Goal: Task Accomplishment & Management: Use online tool/utility

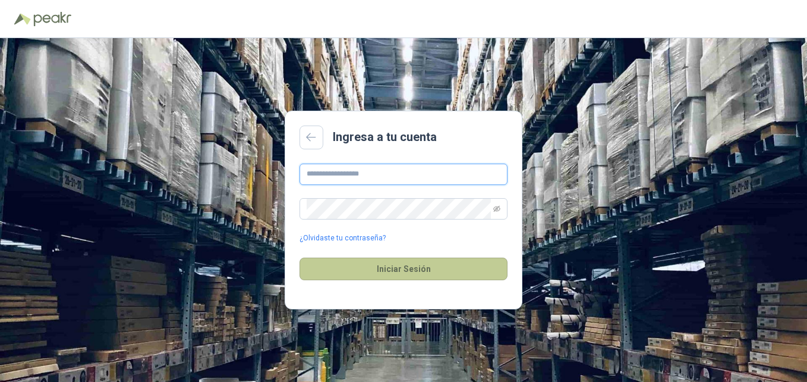
type input "**********"
click at [407, 260] on button "Iniciar Sesión" at bounding box center [403, 268] width 208 height 23
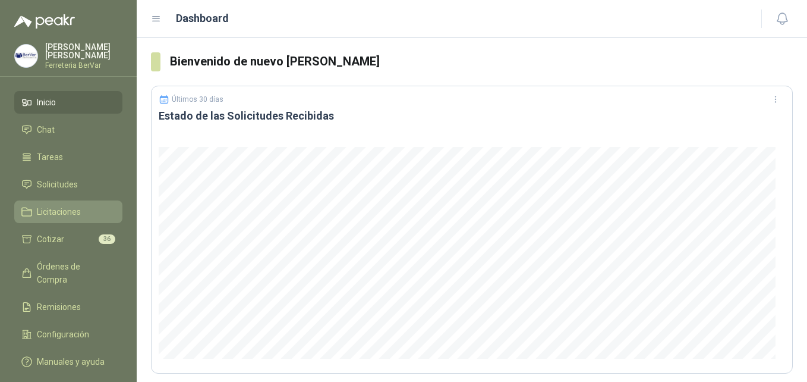
click at [56, 208] on span "Licitaciones" at bounding box center [59, 211] width 44 height 13
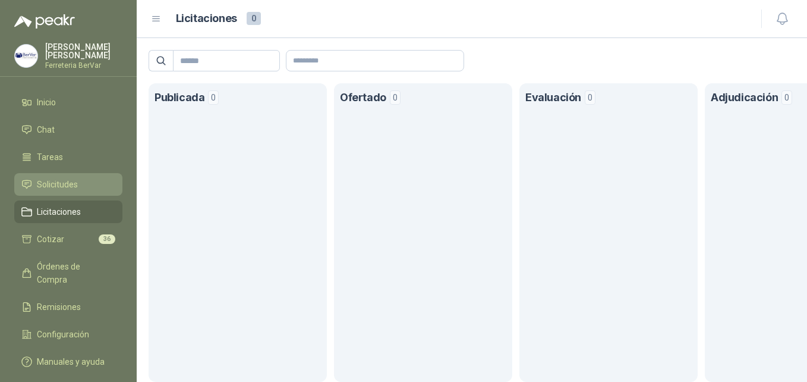
click at [70, 177] on link "Solicitudes" at bounding box center [68, 184] width 108 height 23
click at [60, 184] on span "Solicitudes" at bounding box center [57, 184] width 41 height 13
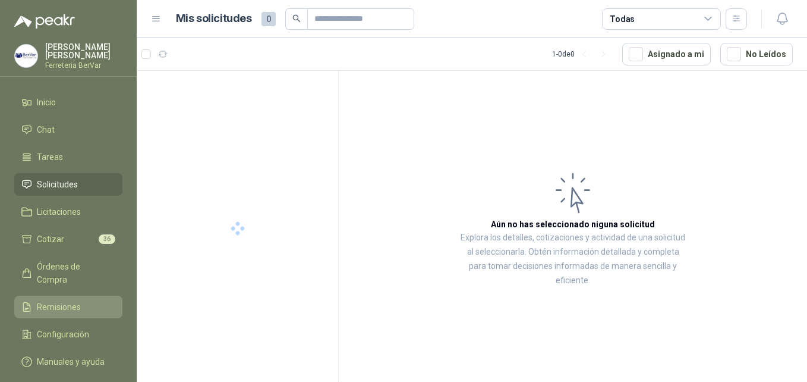
click at [67, 300] on span "Remisiones" at bounding box center [59, 306] width 44 height 13
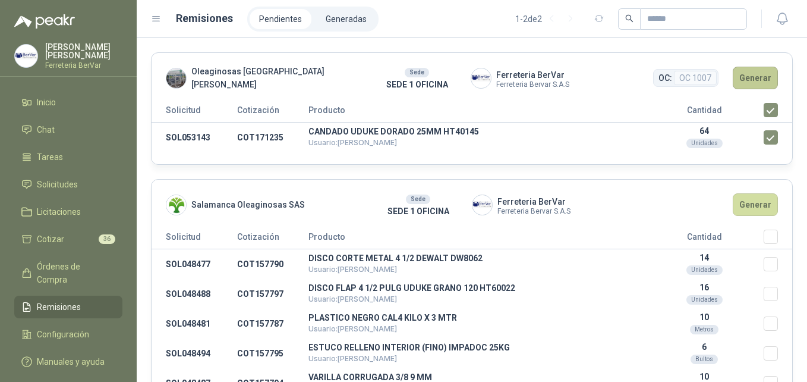
click at [745, 78] on button "Generar" at bounding box center [755, 78] width 45 height 23
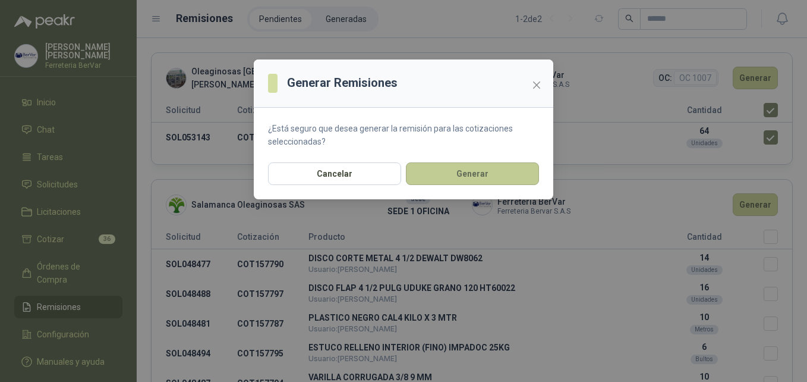
click at [458, 169] on button "Generar" at bounding box center [472, 173] width 133 height 23
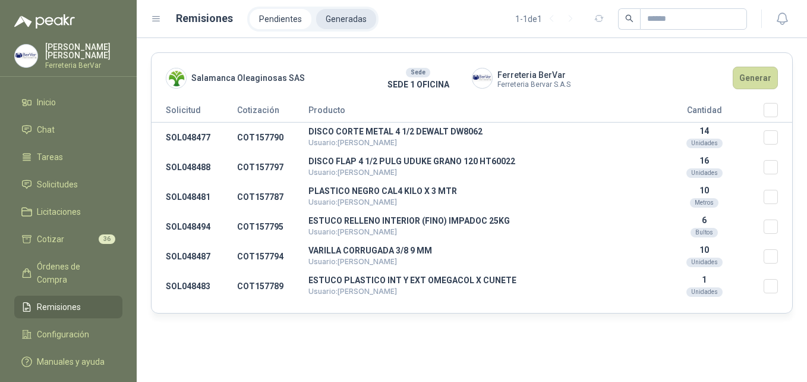
click at [337, 15] on li "Generadas" at bounding box center [346, 19] width 60 height 20
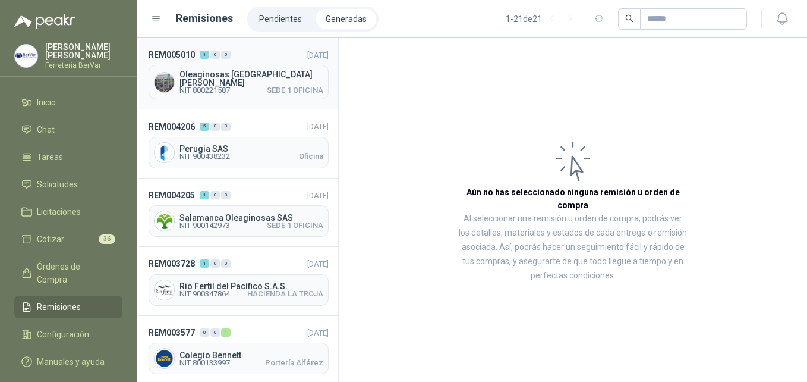
click at [218, 87] on span "NIT 800221587" at bounding box center [204, 90] width 51 height 7
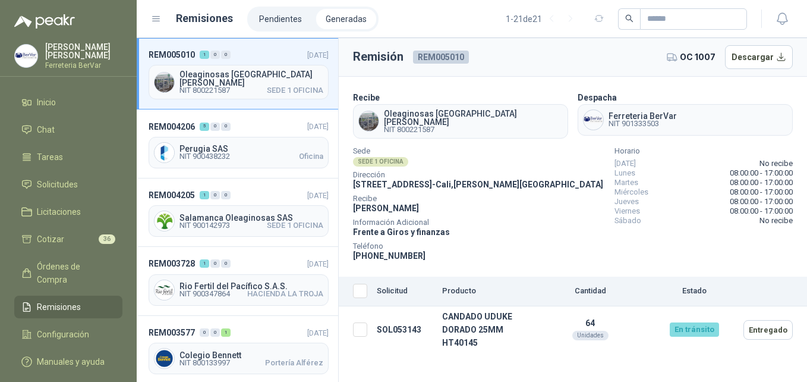
click at [532, 210] on div "Sede SEDE 1 OFICINA Dirección [STREET_ADDRESS][PERSON_NAME] [PERSON_NAME] Infor…" at bounding box center [573, 205] width 440 height 114
click at [503, 219] on span "Información Adicional" at bounding box center [478, 222] width 250 height 6
click at [755, 51] on button "Descargar" at bounding box center [759, 57] width 68 height 24
click at [283, 21] on li "Pendientes" at bounding box center [281, 19] width 62 height 20
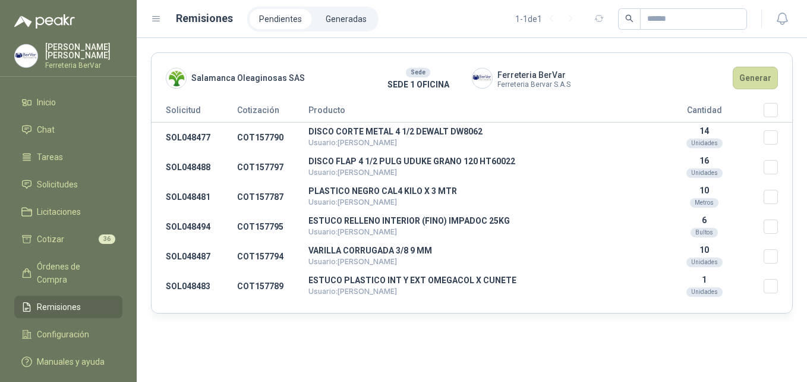
click at [360, 348] on div "Salamanca Oleaginosas SAS Sede SEDE 1 OFICINA Ferreteria BerVar Ferreteria Berv…" at bounding box center [472, 209] width 670 height 343
click at [374, 339] on div "Salamanca Oleaginosas SAS Sede SEDE 1 OFICINA Ferreteria BerVar Ferreteria Berv…" at bounding box center [472, 209] width 670 height 343
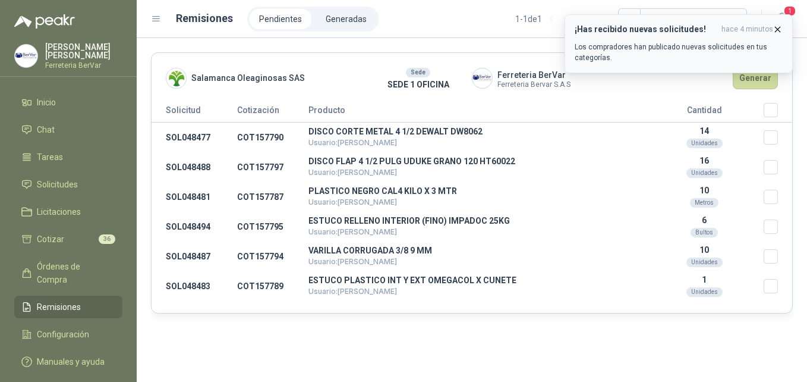
click at [776, 33] on icon "button" at bounding box center [778, 29] width 10 height 10
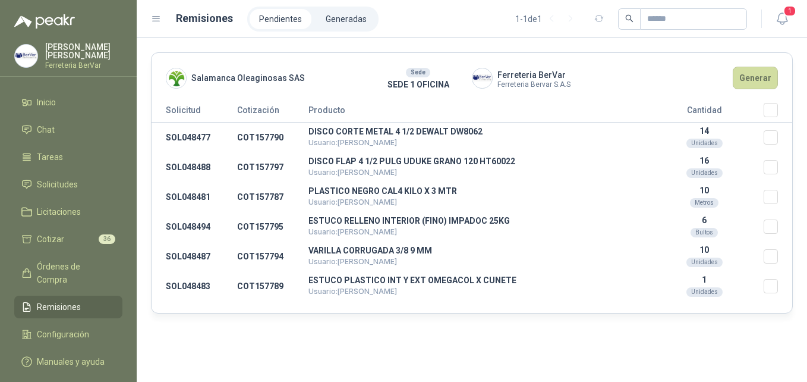
click at [494, 357] on div "Salamanca Oleaginosas SAS Sede SEDE 1 OFICINA Ferreteria BerVar Ferreteria Berv…" at bounding box center [472, 209] width 670 height 343
click at [622, 368] on div "Salamanca Oleaginosas SAS Sede SEDE 1 OFICINA Ferreteria BerVar Ferreteria Berv…" at bounding box center [472, 209] width 670 height 343
